Goal: Task Accomplishment & Management: Complete application form

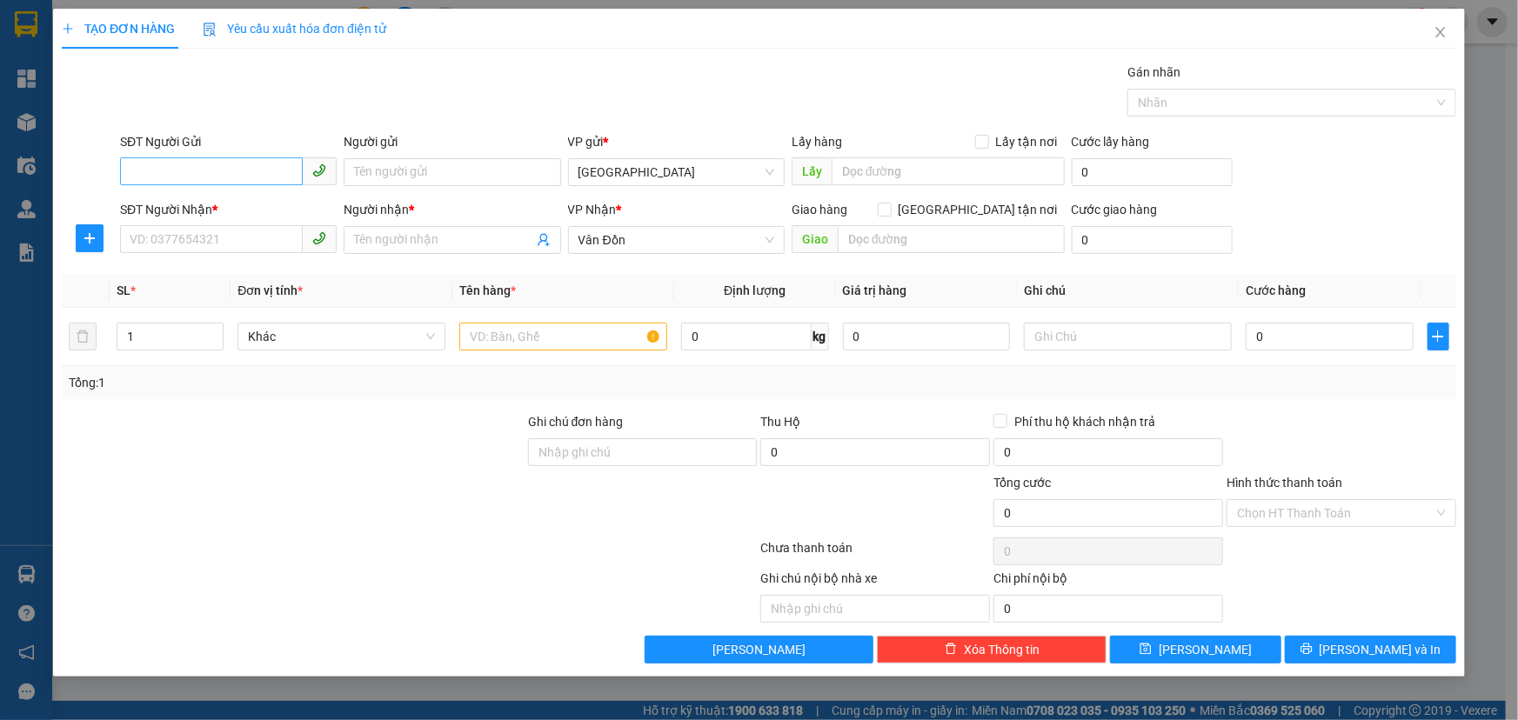
click at [222, 175] on input "SĐT Người Gửi" at bounding box center [211, 171] width 183 height 28
click at [219, 211] on div "0987868511 - [GEOGRAPHIC_DATA]" at bounding box center [228, 206] width 196 height 19
type input "0987868511"
type input "[GEOGRAPHIC_DATA]"
type input "vphn"
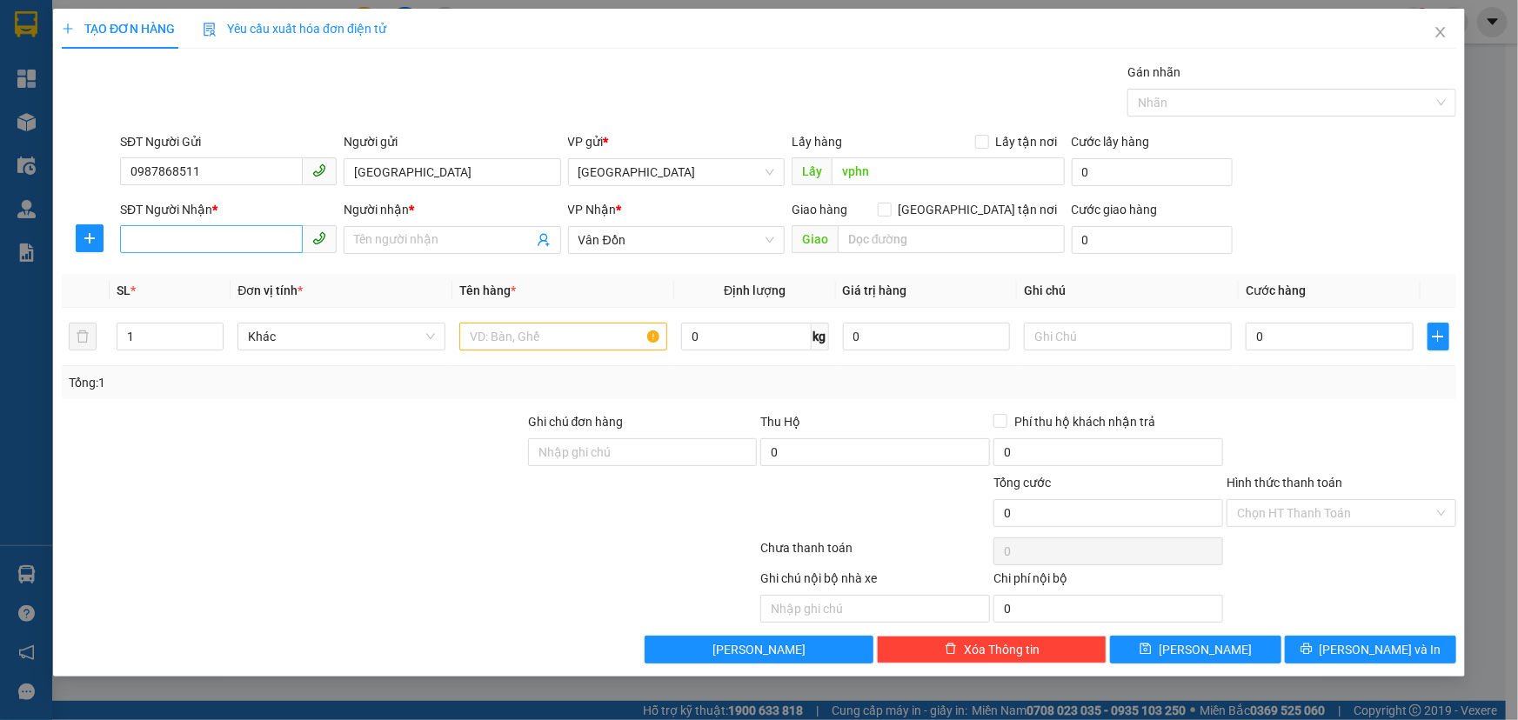
type input "0987868511"
click at [239, 241] on input "SĐT Người Nhận *" at bounding box center [211, 239] width 183 height 28
click at [239, 279] on div "0397211219 - khách" at bounding box center [228, 274] width 196 height 19
type input "0397211219"
type input "khách"
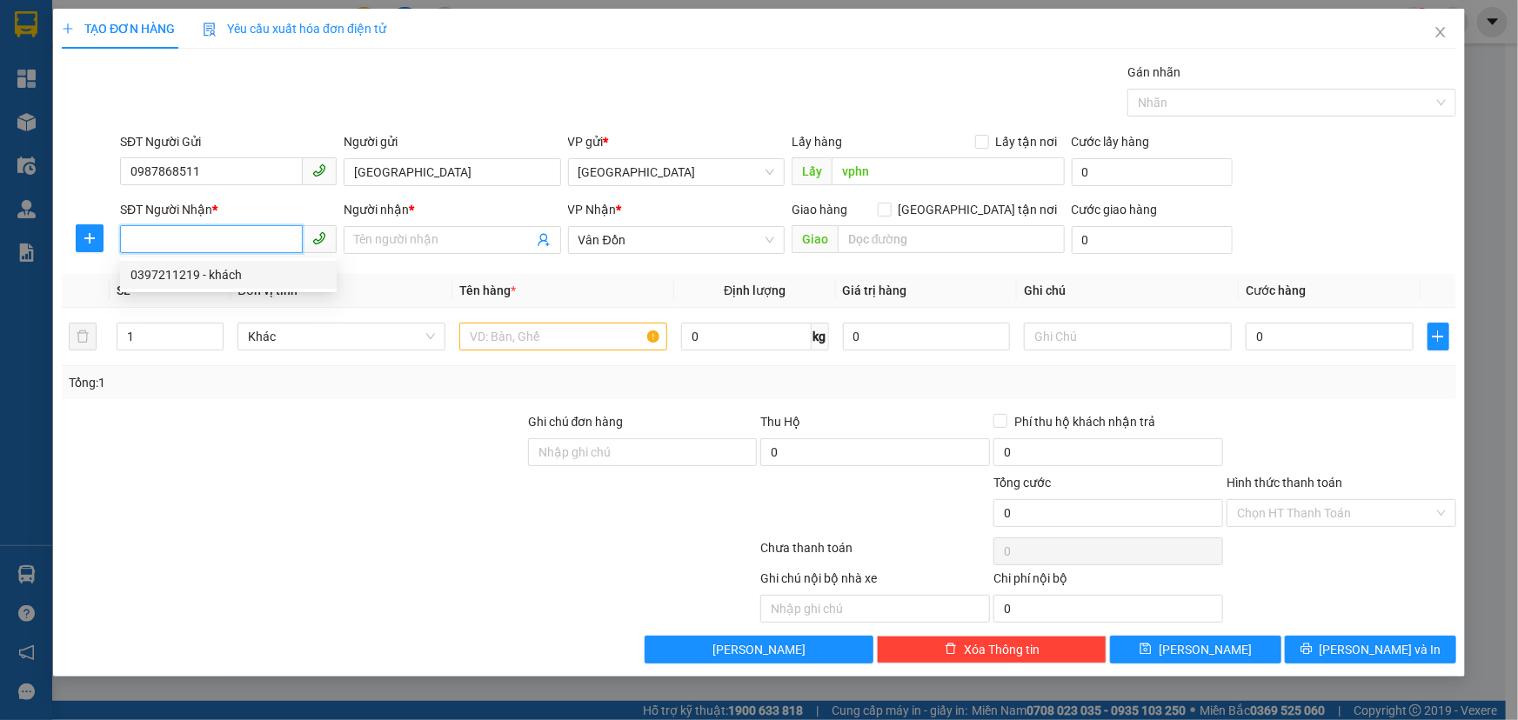
type input "bx cẩm phả"
drag, startPoint x: 487, startPoint y: 353, endPoint x: 508, endPoint y: 343, distance: 23.3
click at [508, 344] on div at bounding box center [563, 336] width 208 height 35
click at [509, 343] on input "text" at bounding box center [563, 337] width 208 height 28
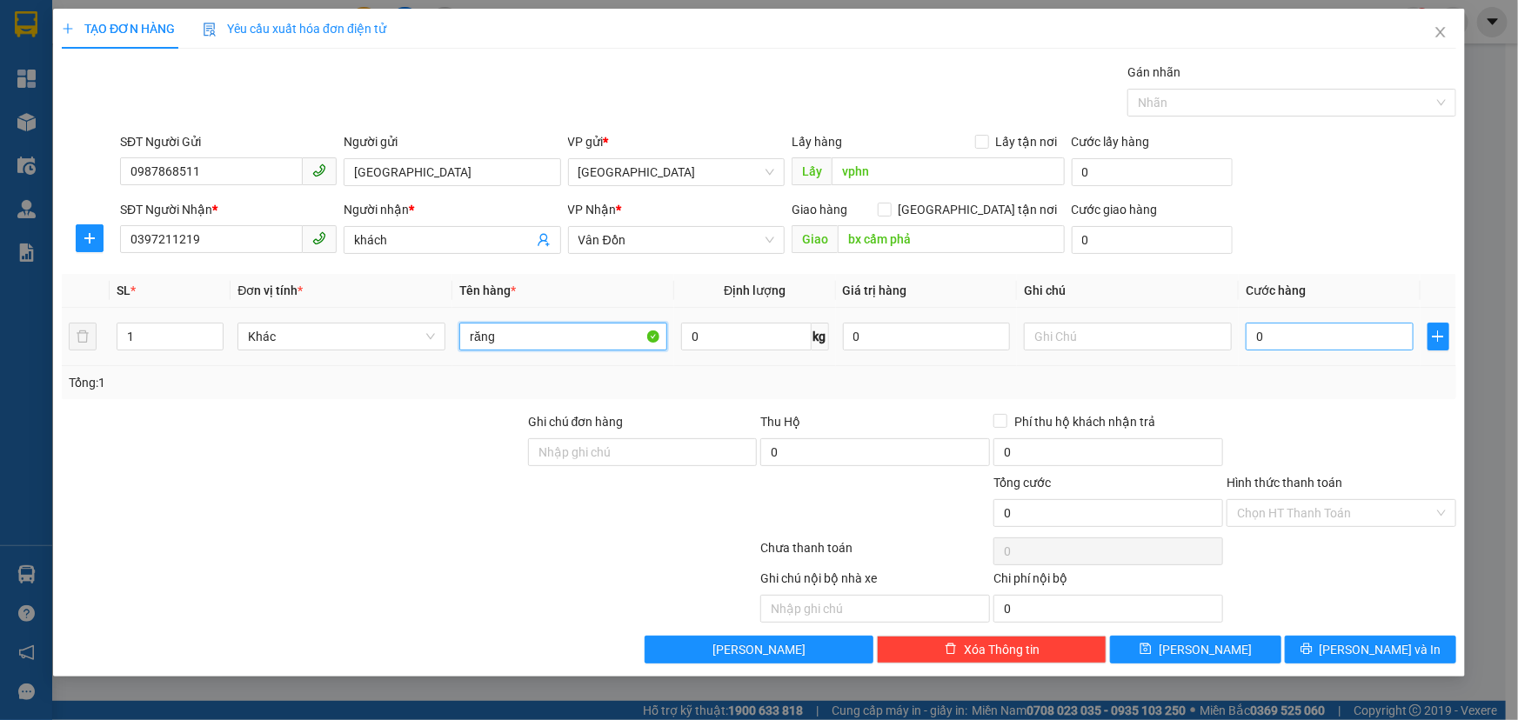
type input "răng"
click at [1368, 348] on input "0" at bounding box center [1330, 337] width 168 height 28
type input "5"
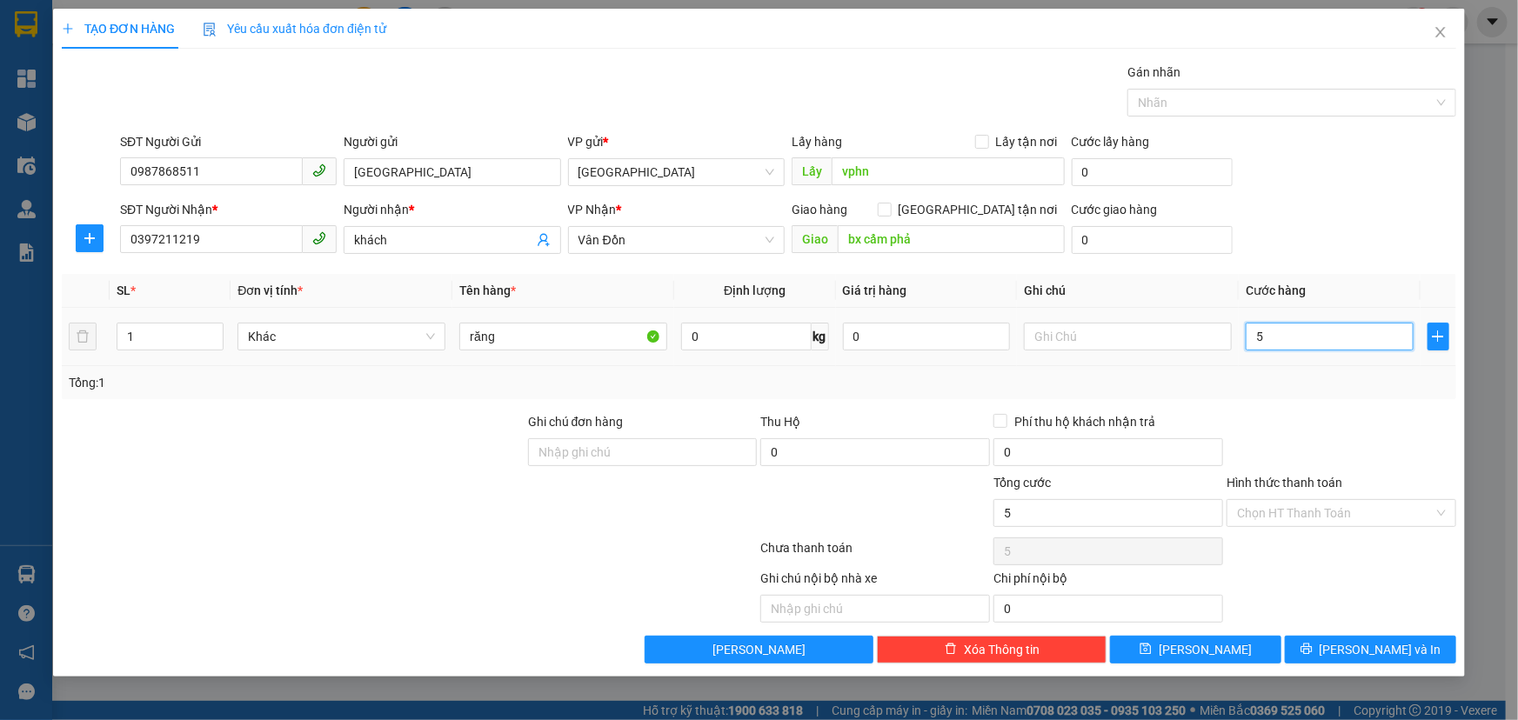
type input "50"
type input "500"
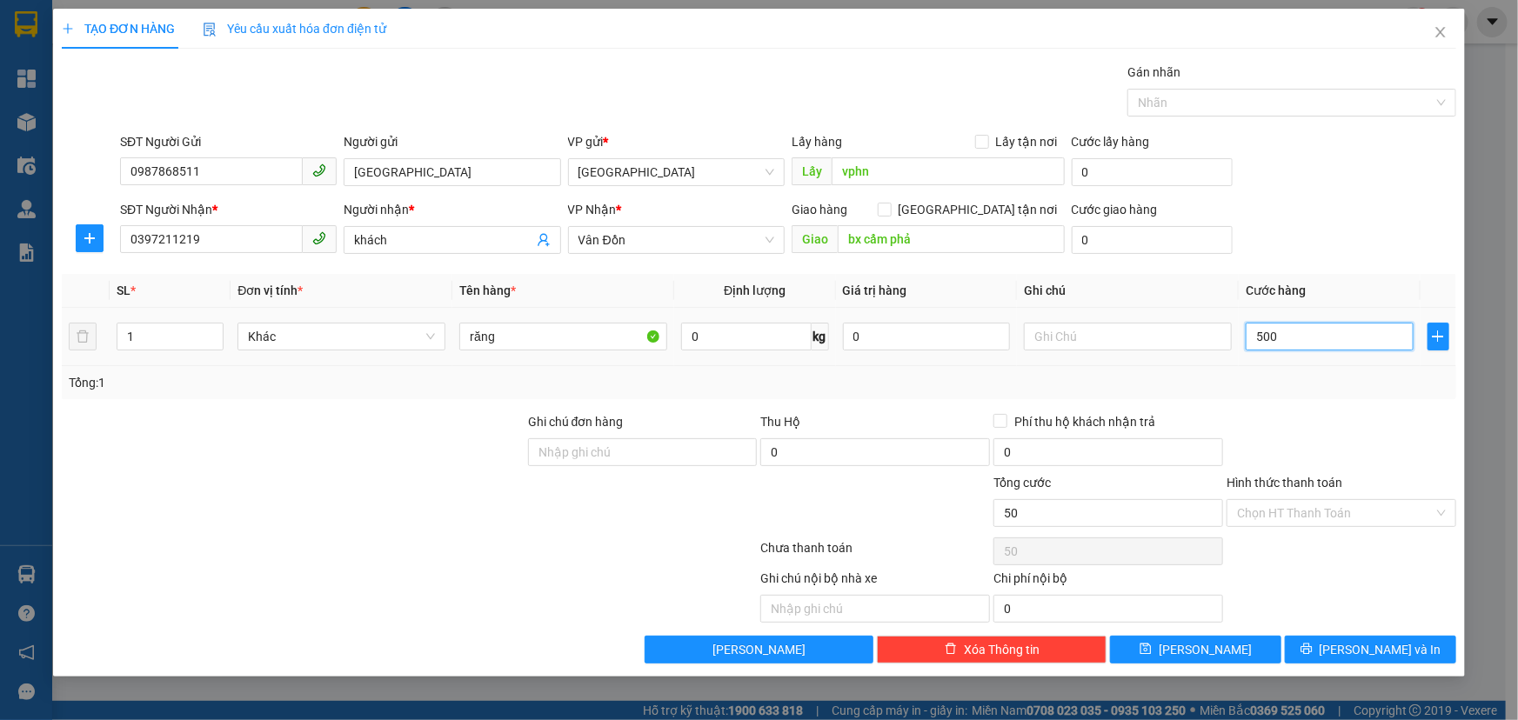
type input "500"
type input "5.000"
type input "50.000"
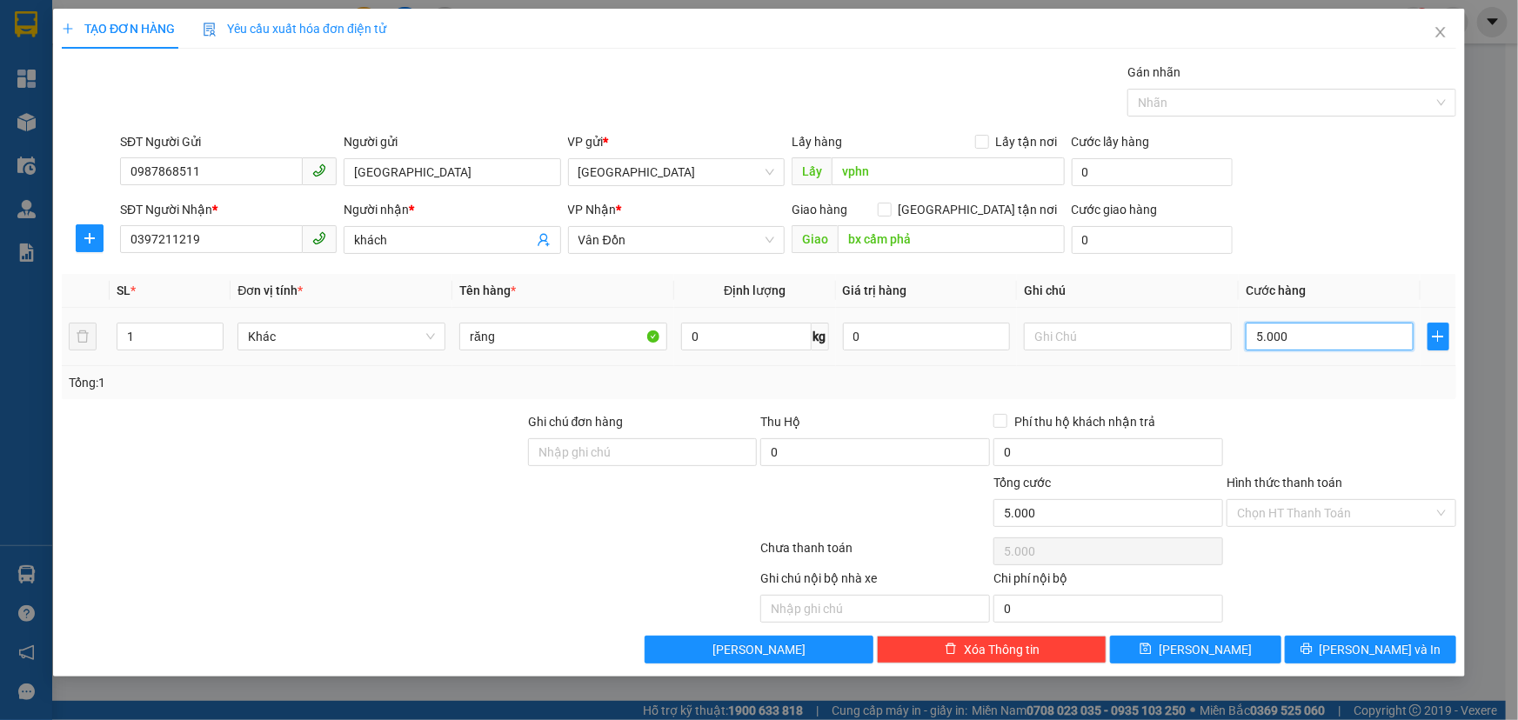
type input "50.000"
click at [1201, 652] on span "[PERSON_NAME]" at bounding box center [1205, 649] width 93 height 19
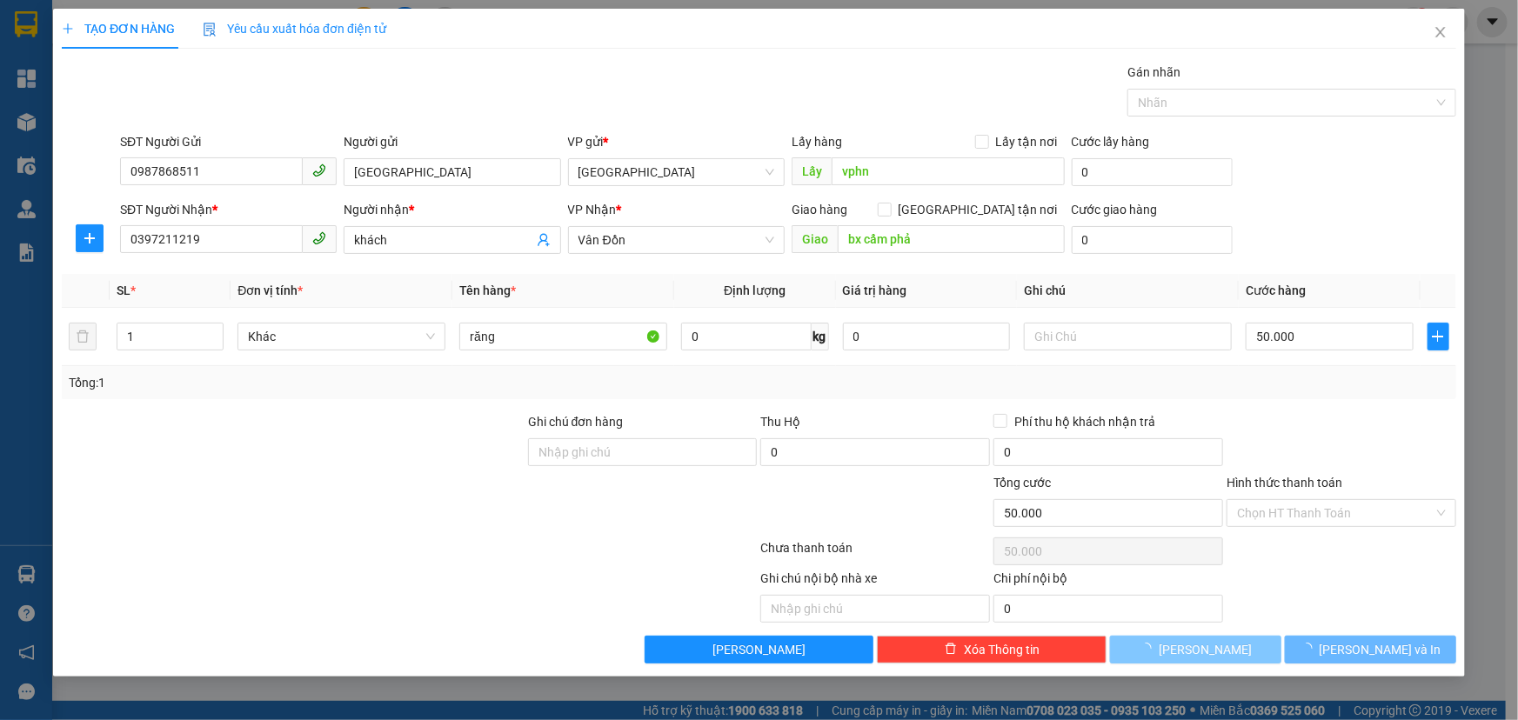
type input "0"
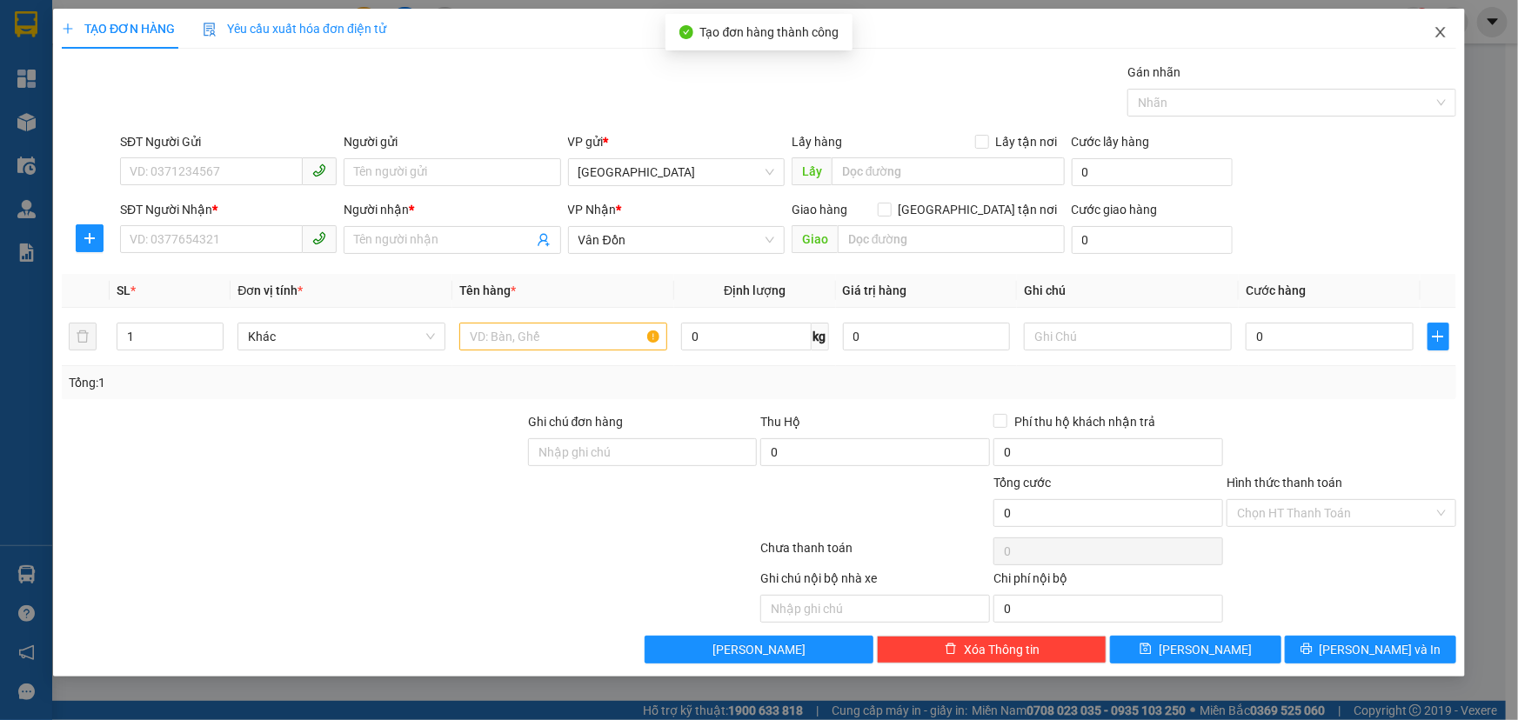
click at [1442, 41] on span "Close" at bounding box center [1440, 33] width 49 height 49
